Goal: Find specific page/section: Find specific page/section

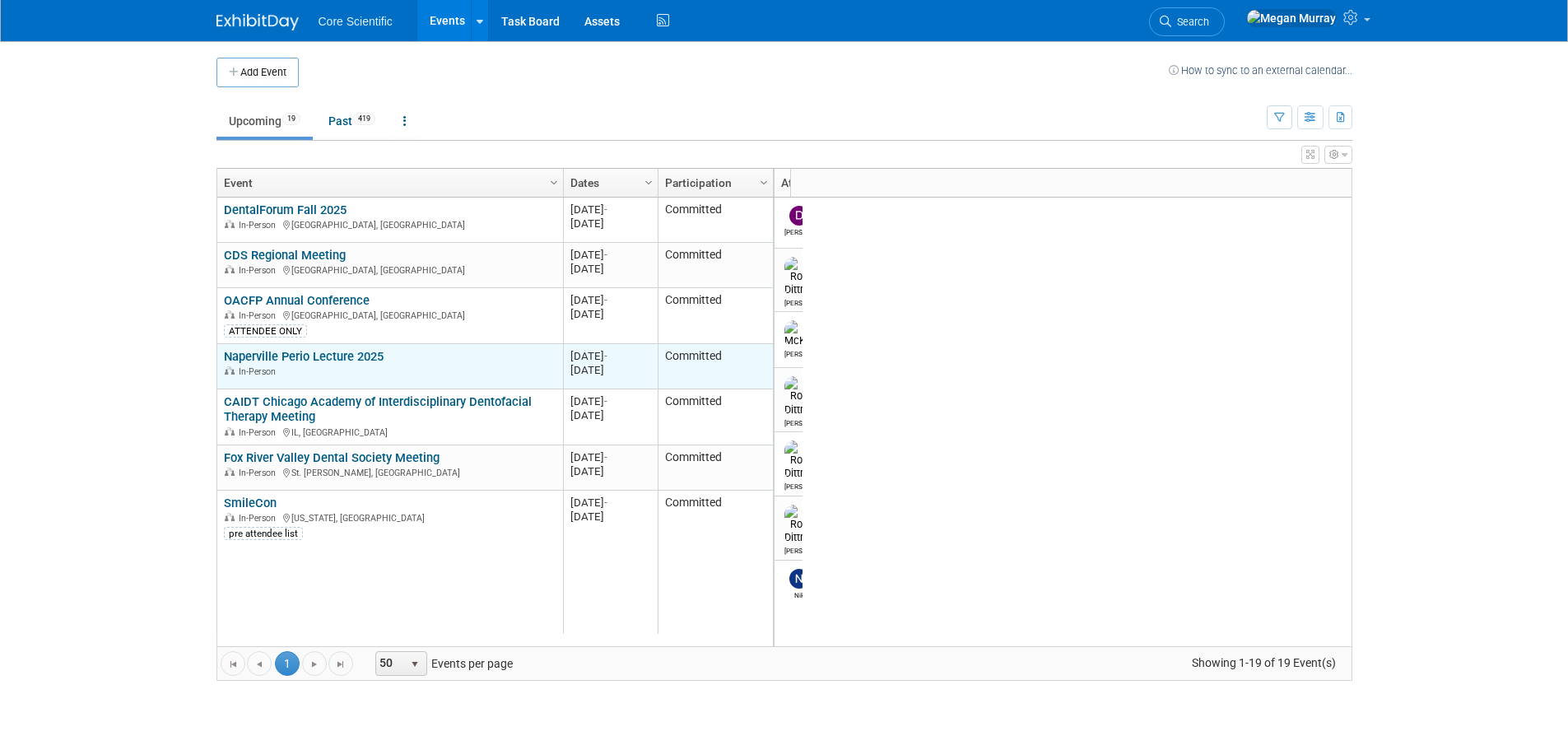
click at [289, 355] on link "Naperville Perio Lecture 2025" at bounding box center [304, 356] width 160 height 15
click at [308, 352] on link "Naperville Perio Lecture 2025" at bounding box center [304, 356] width 160 height 15
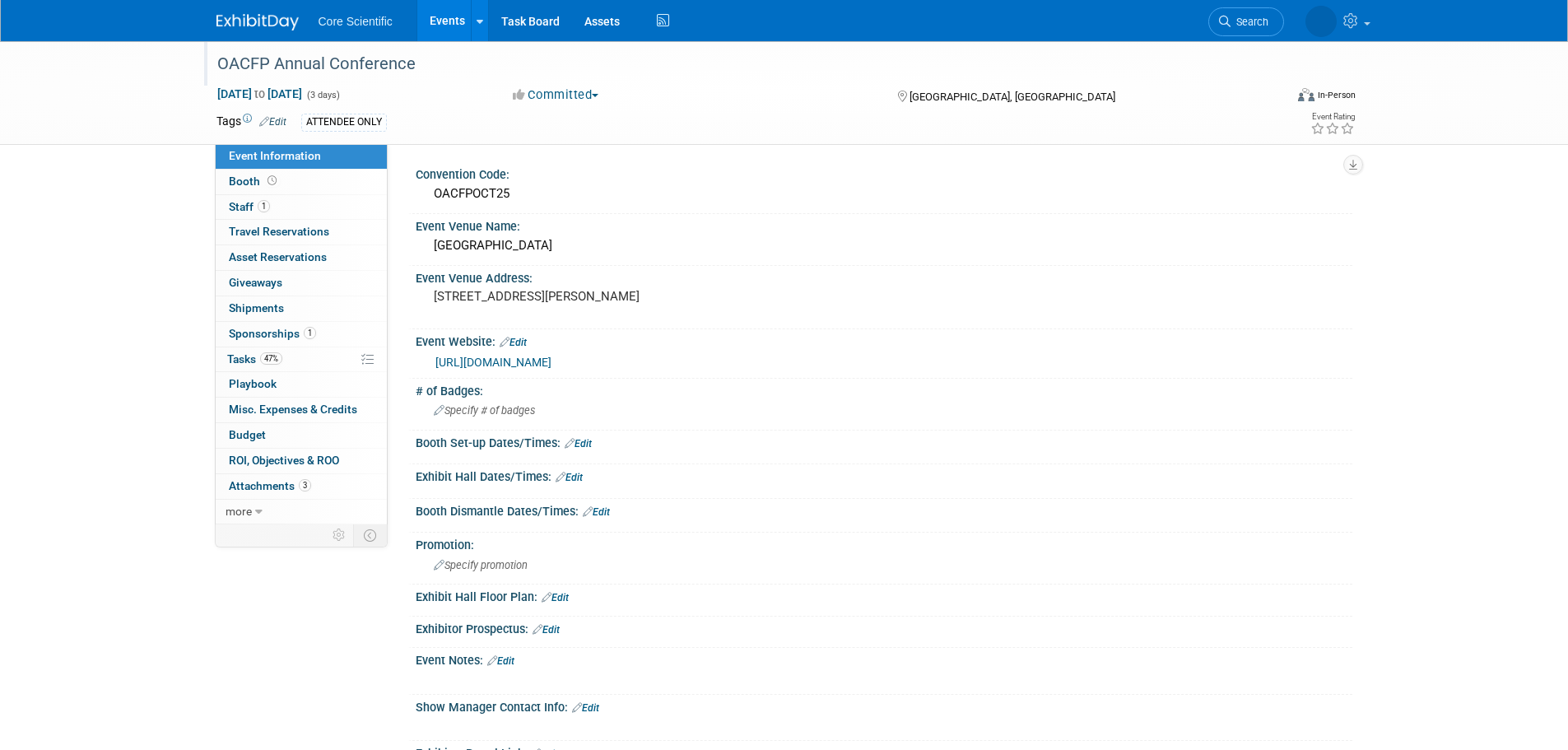
click at [396, 64] on div "OACFP Annual Conference" at bounding box center [735, 64] width 1048 height 30
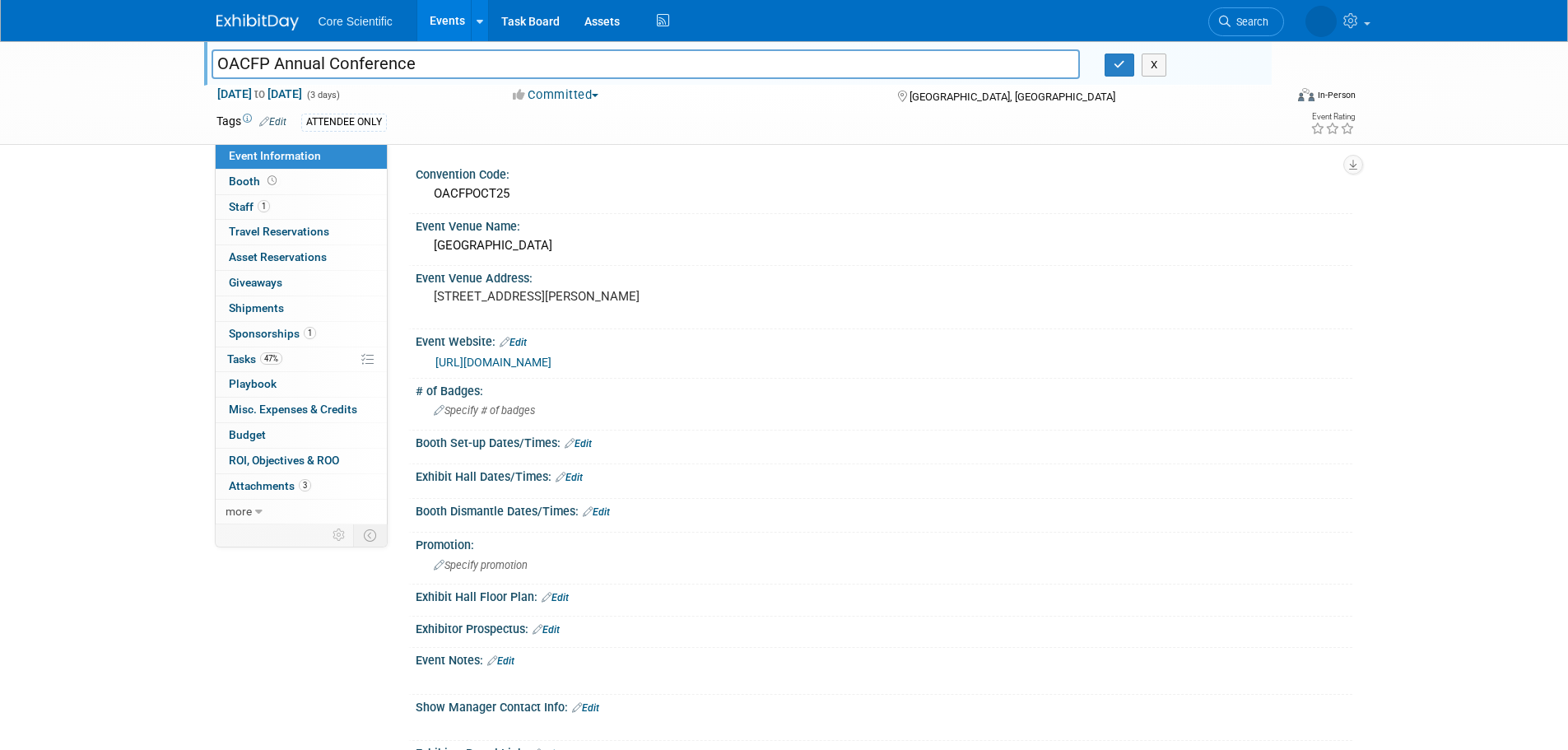
click at [396, 64] on input "OACFP Annual Conference" at bounding box center [646, 63] width 869 height 29
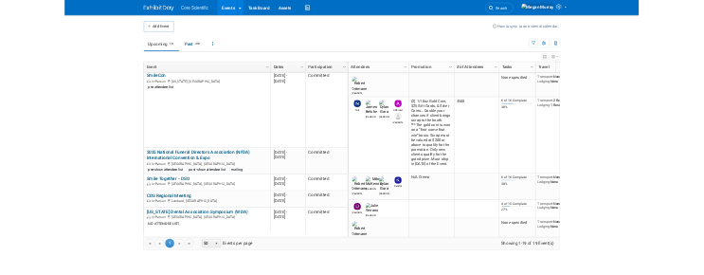
scroll to position [568, 0]
